Goal: Task Accomplishment & Management: Manage account settings

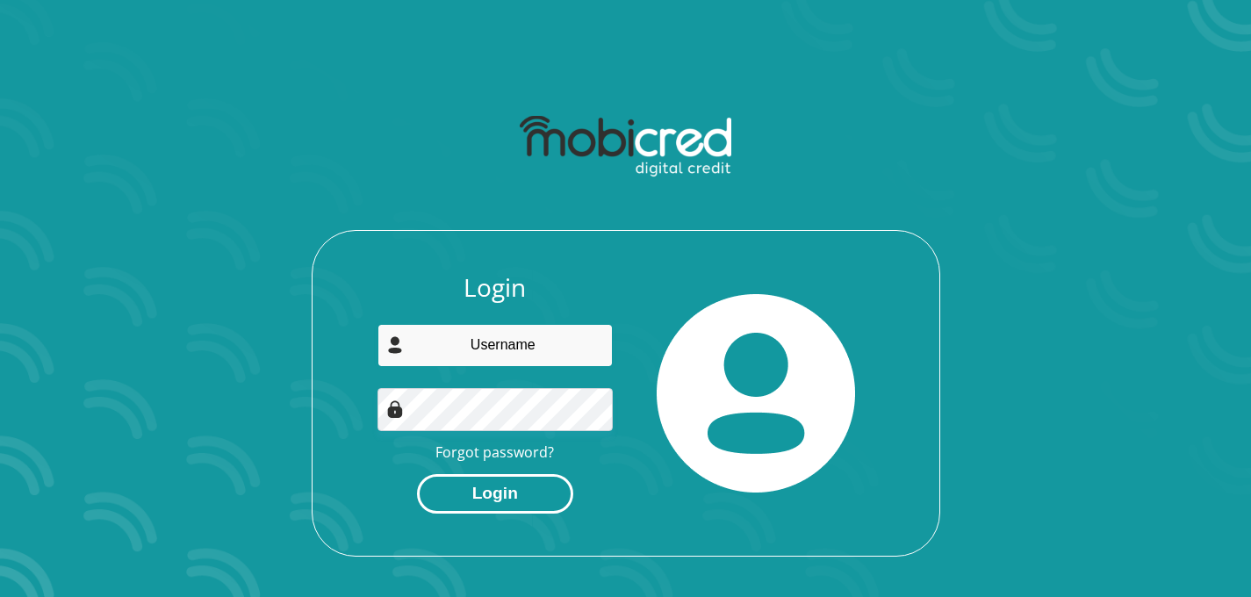
type input "[EMAIL_ADDRESS][DOMAIN_NAME]"
click at [475, 497] on button "Login" at bounding box center [495, 494] width 156 height 40
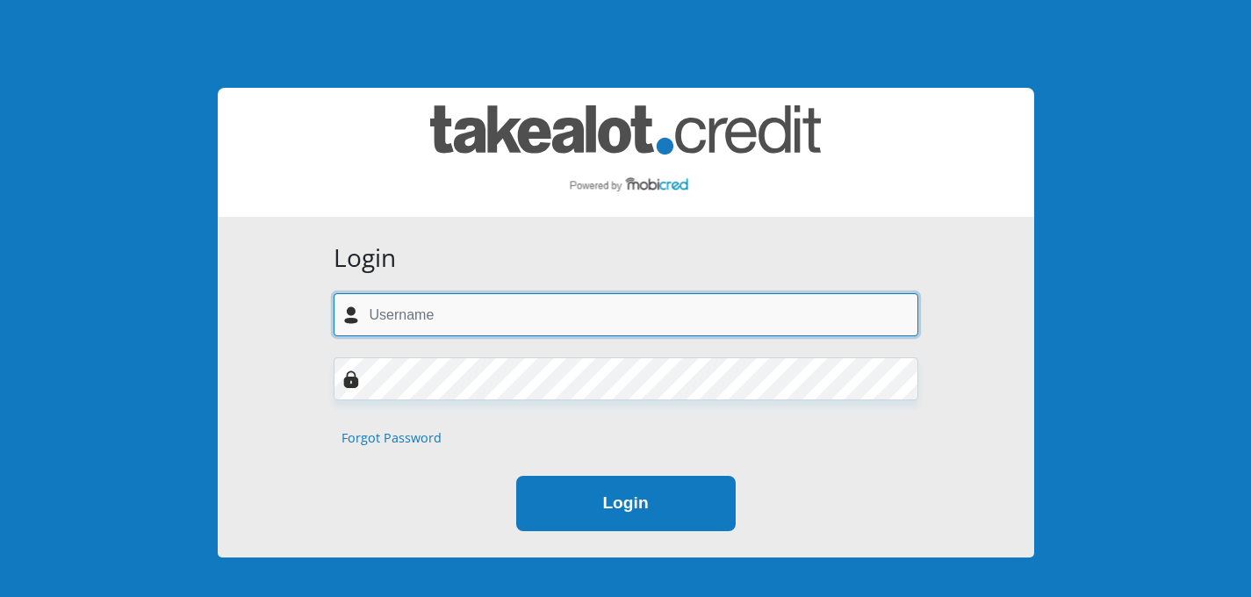
type input "[EMAIL_ADDRESS][DOMAIN_NAME]"
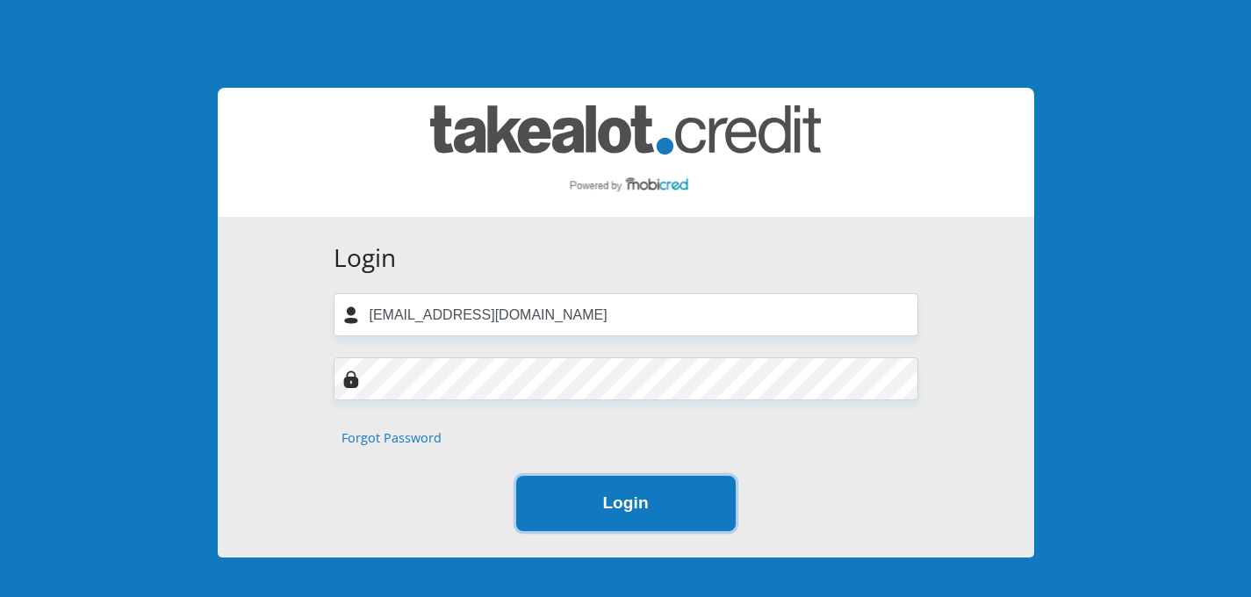
click at [606, 495] on button "Login" at bounding box center [625, 503] width 219 height 55
